Goal: Check status: Check status

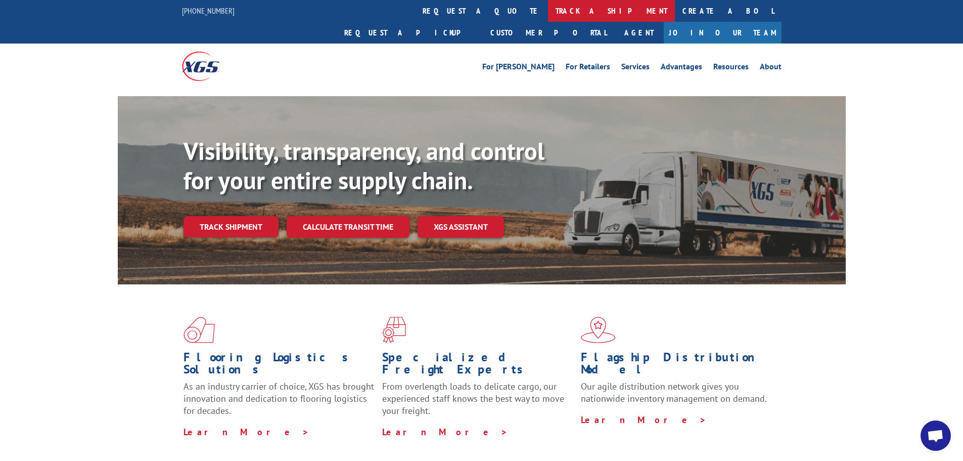
click at [548, 18] on link "track a shipment" at bounding box center [611, 11] width 127 height 22
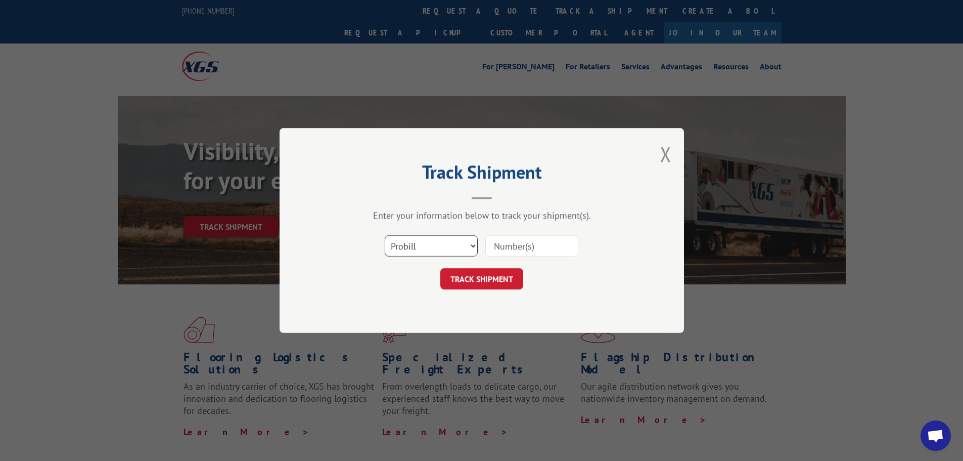
click at [466, 246] on select "Select category... Probill BOL PO" at bounding box center [431, 245] width 93 height 21
select select "bol"
click at [385, 235] on select "Select category... Probill BOL PO" at bounding box center [431, 245] width 93 height 21
paste input "7050173"
type input "7050173"
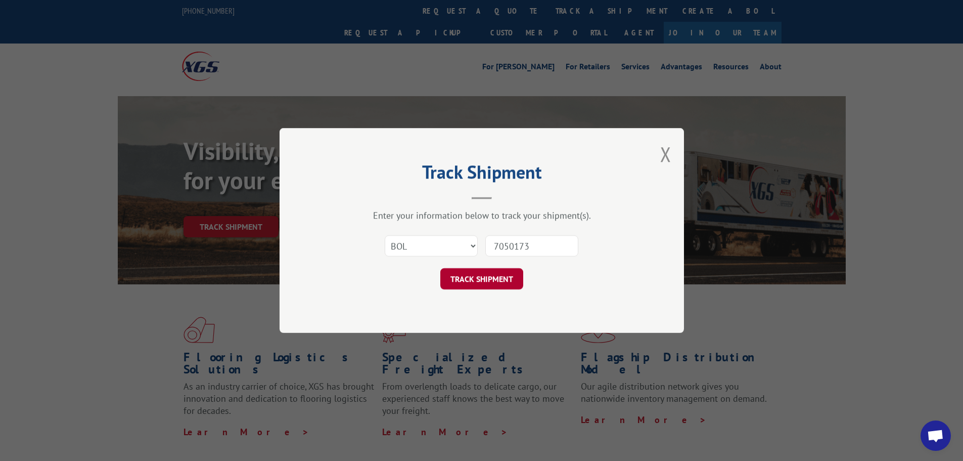
click at [494, 282] on button "TRACK SHIPMENT" at bounding box center [481, 278] width 83 height 21
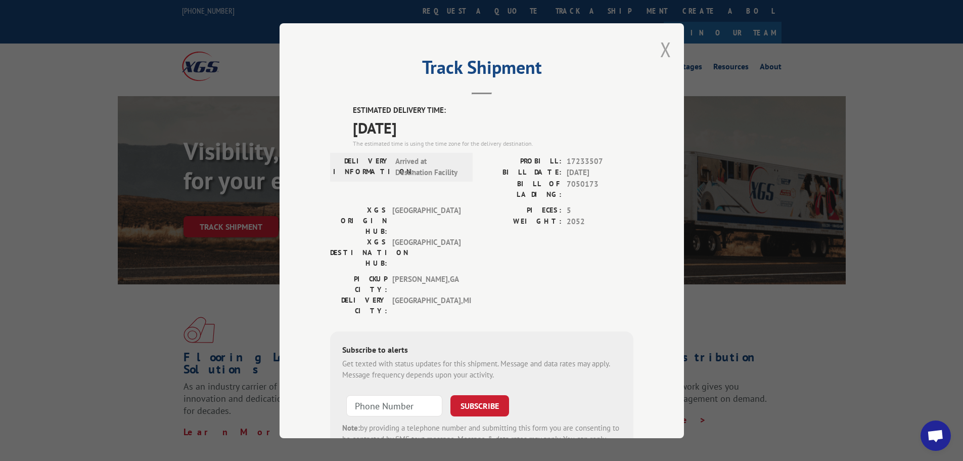
click at [660, 50] on button "Close modal" at bounding box center [665, 49] width 11 height 27
